Goal: Information Seeking & Learning: Learn about a topic

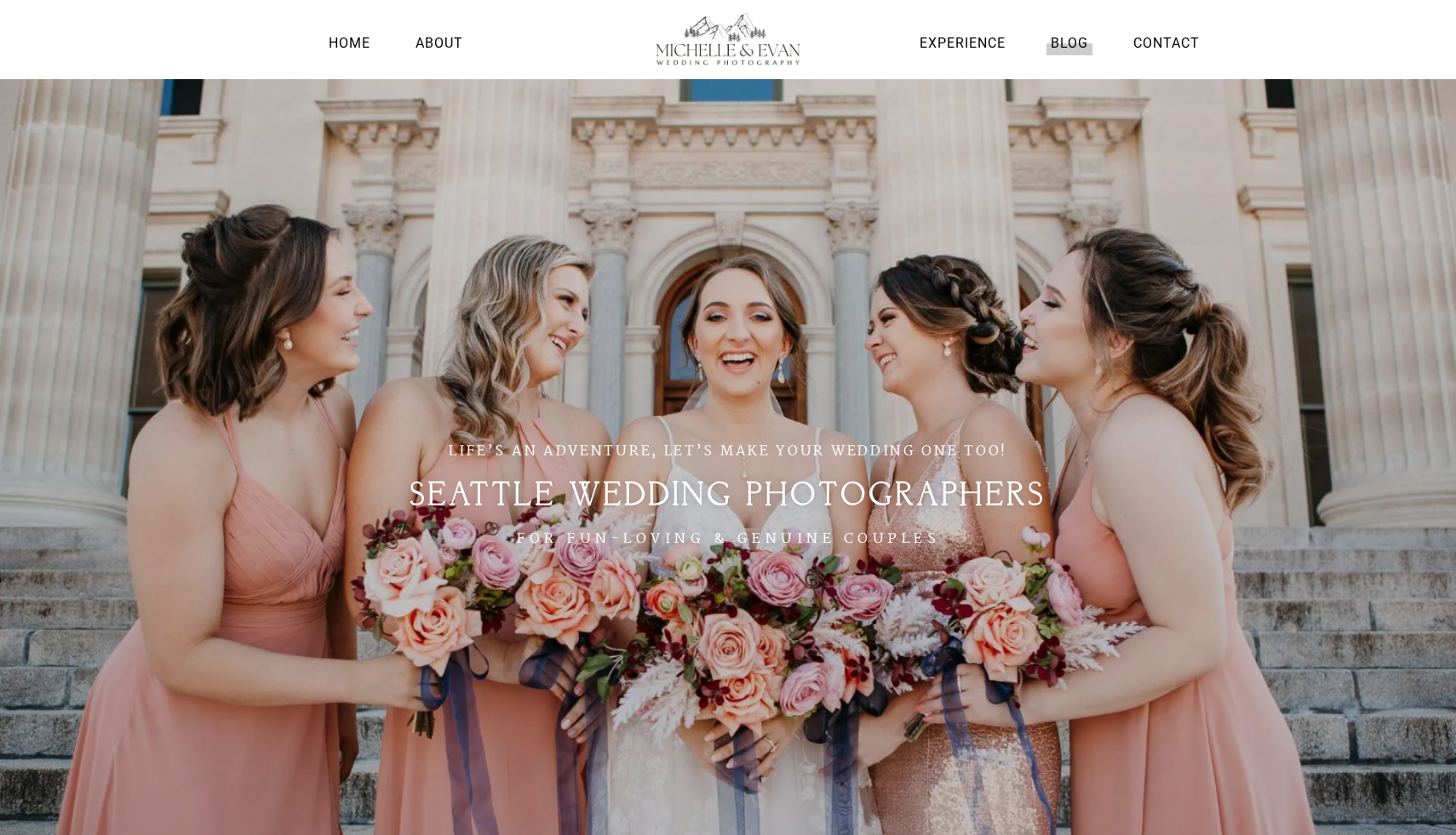
click at [1067, 42] on link "Blog" at bounding box center [1070, 42] width 46 height 23
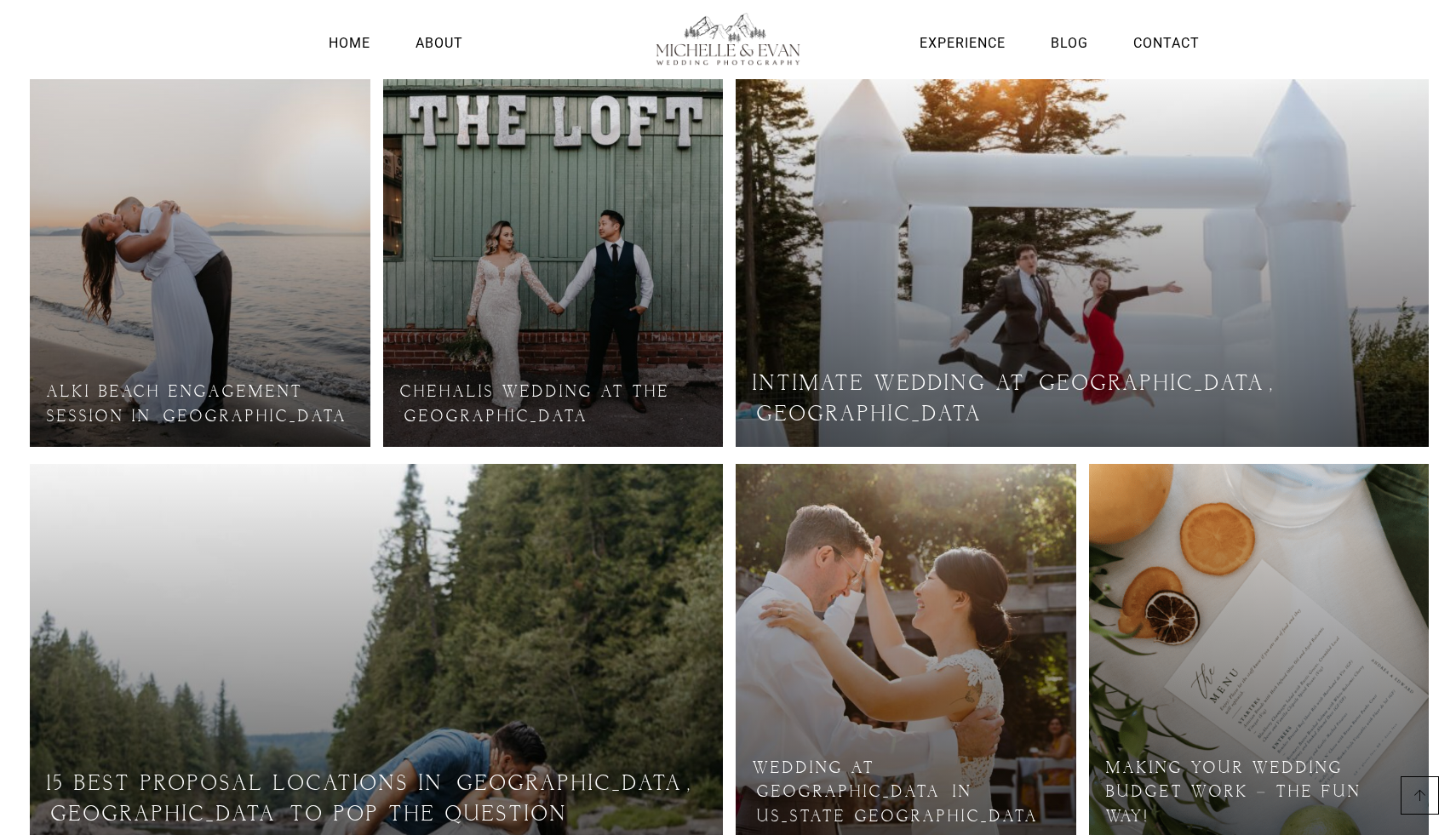
scroll to position [638, 0]
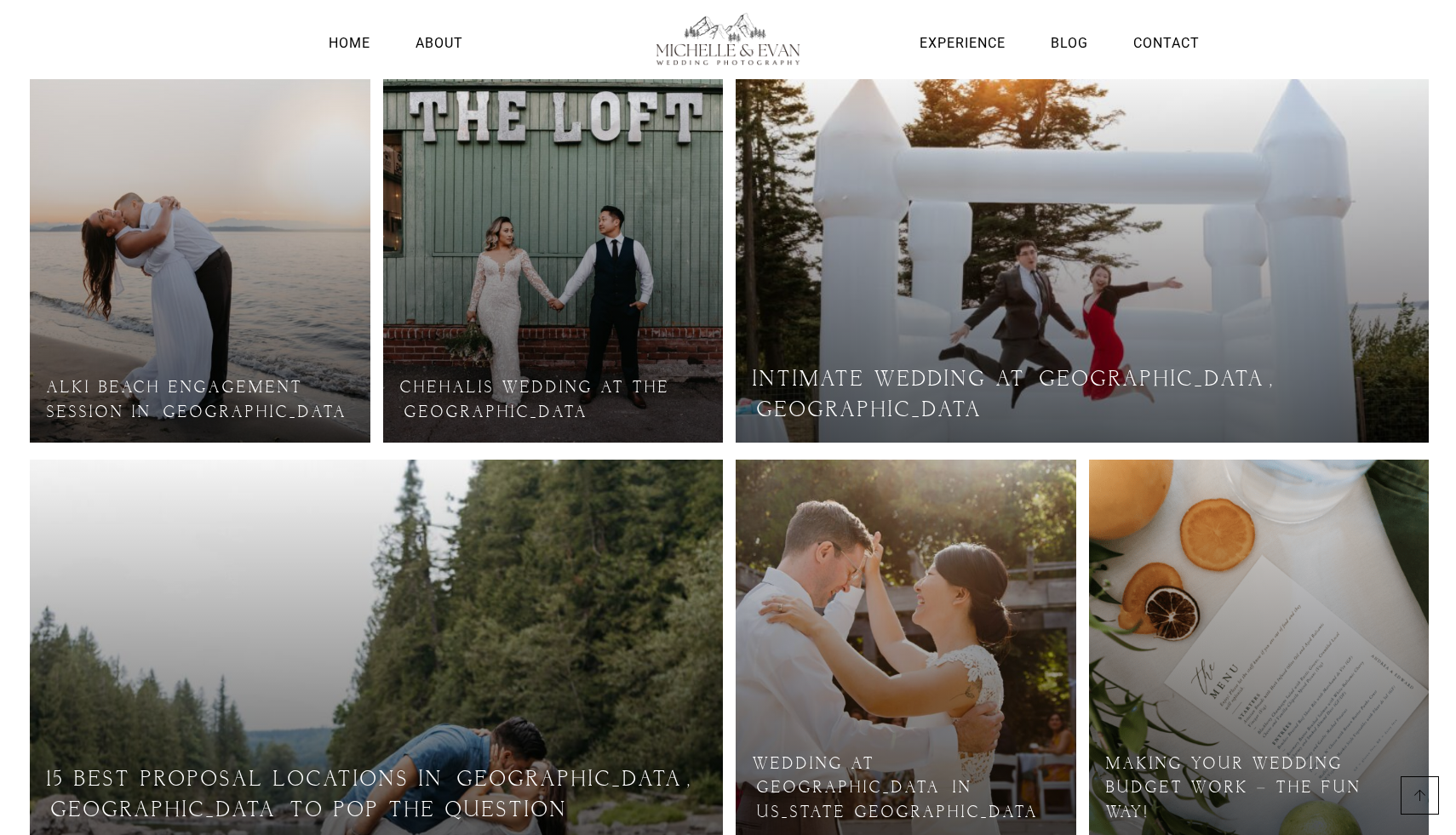
click at [212, 396] on link at bounding box center [200, 251] width 341 height 383
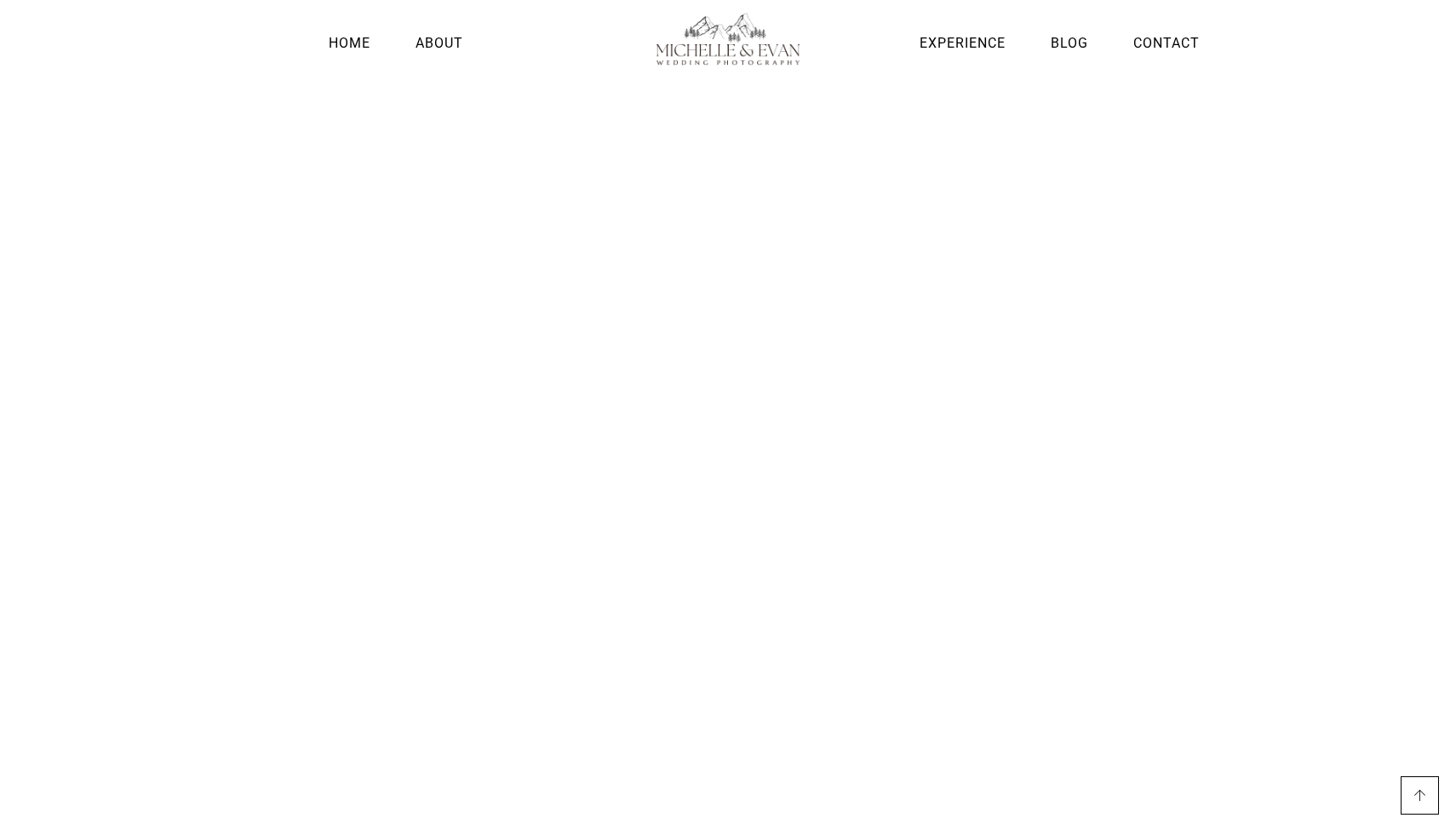
scroll to position [1517, 0]
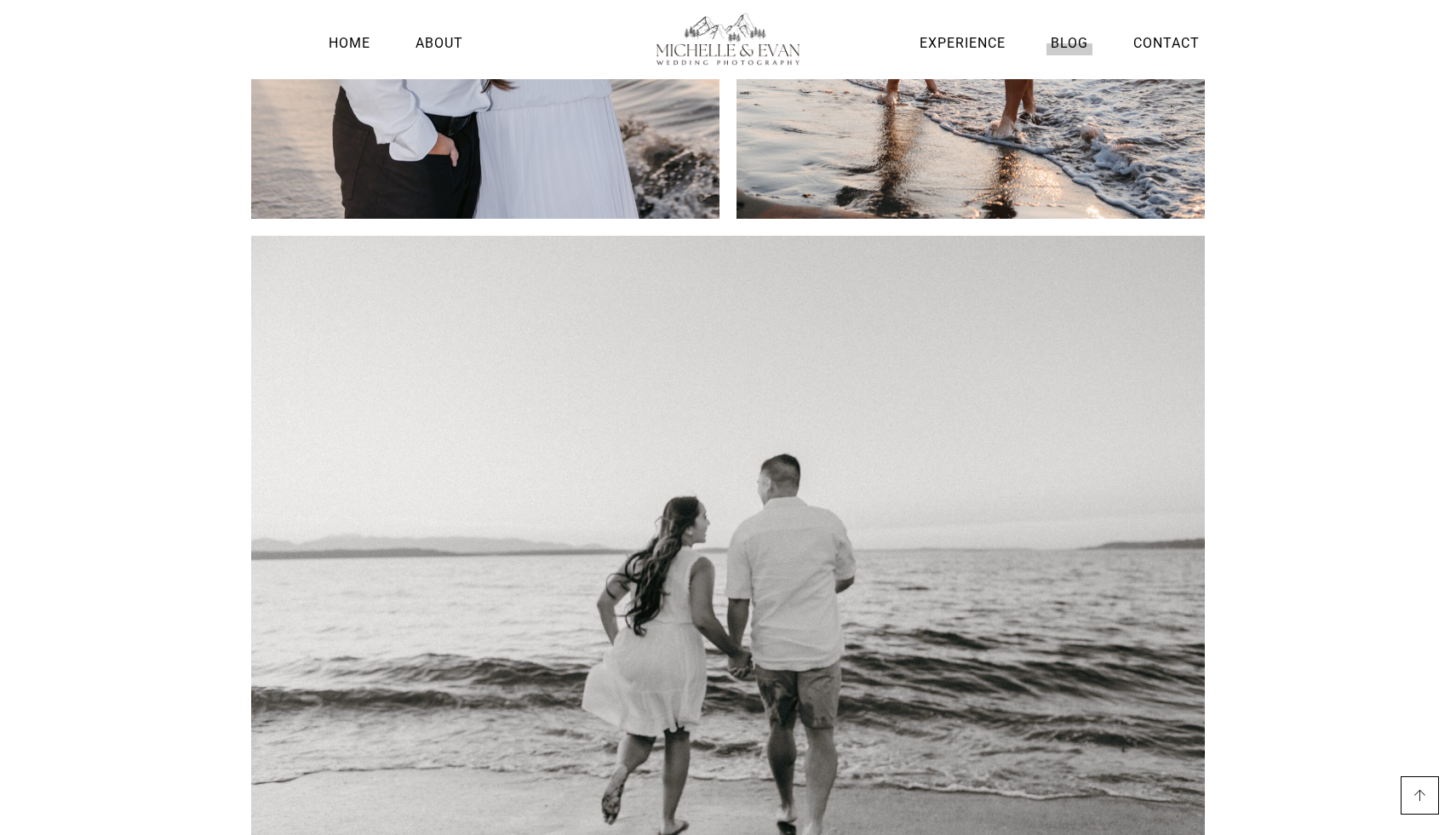
click at [1072, 39] on link "Blog" at bounding box center [1070, 42] width 46 height 23
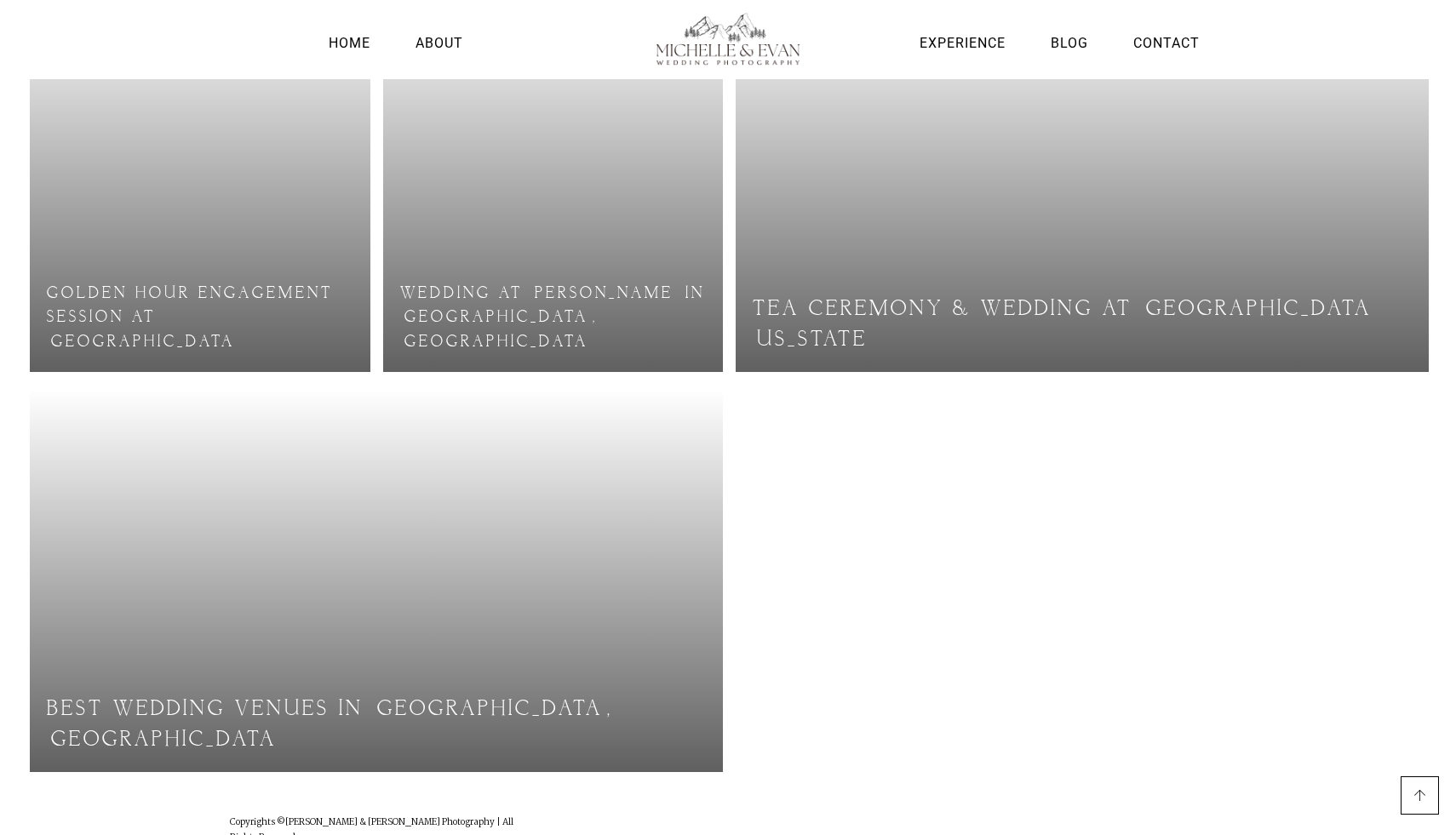
scroll to position [1521, 0]
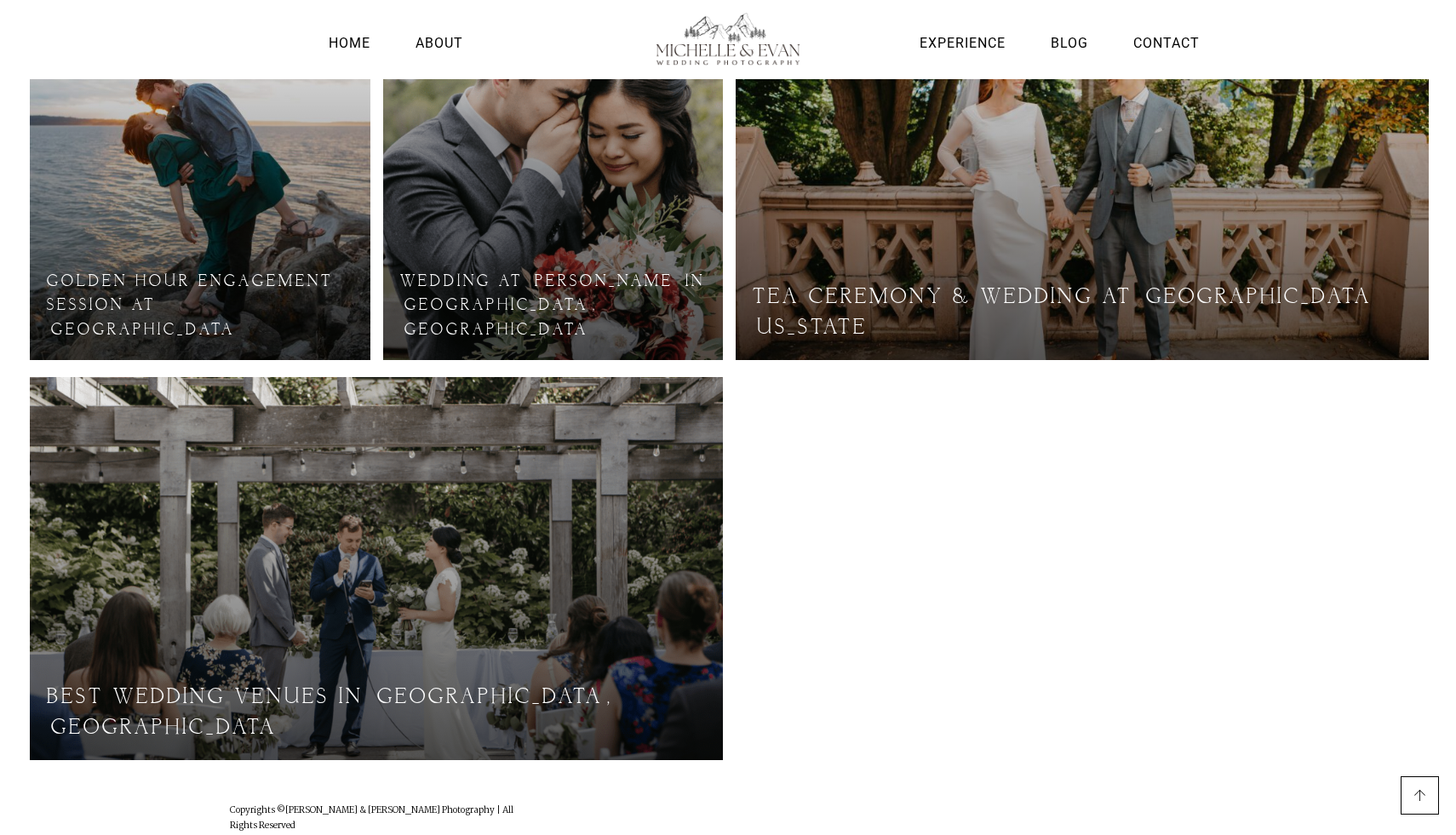
click at [250, 308] on link at bounding box center [200, 168] width 341 height 383
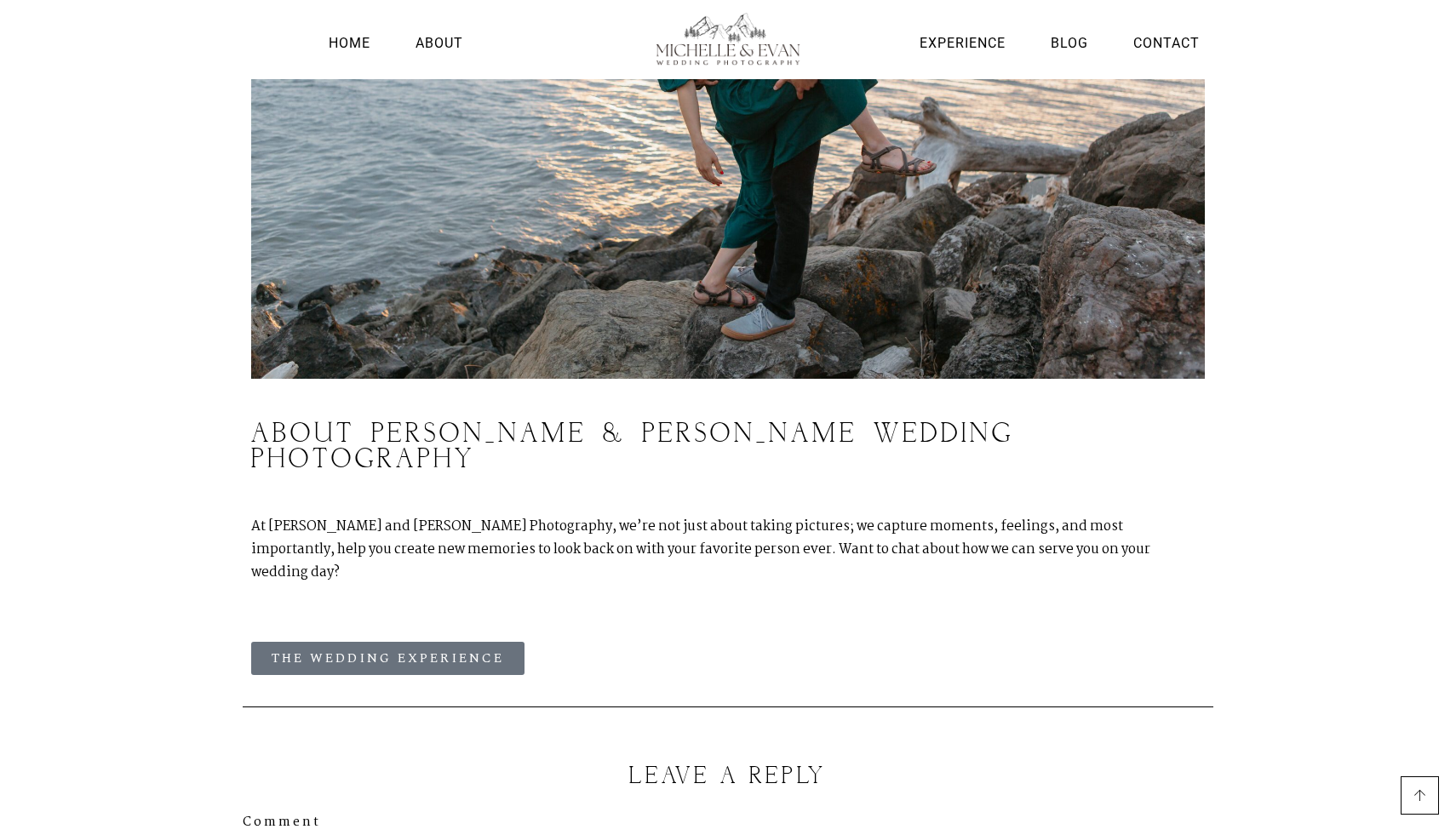
scroll to position [2754, 0]
